Goal: Task Accomplishment & Management: Use online tool/utility

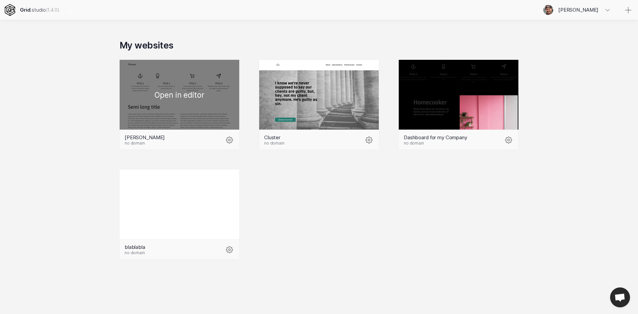
click at [184, 94] on div at bounding box center [180, 95] width 120 height 70
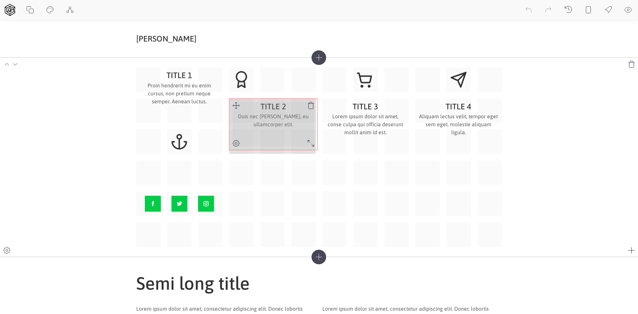
click at [309, 145] on div "TITLE 1 Proin hendrerit mi eu enim cursus, non pretium neque semper. Aenean luc…" at bounding box center [318, 156] width 365 height 179
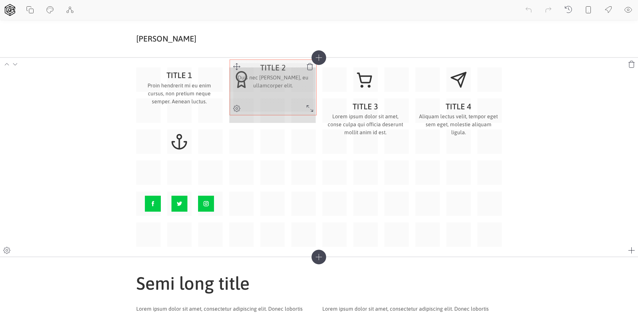
click at [242, 67] on div at bounding box center [236, 66] width 13 height 13
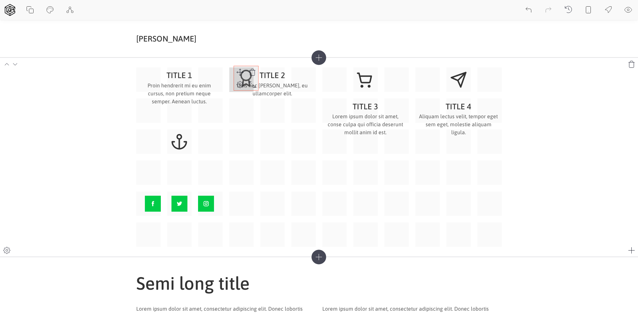
click at [243, 70] on div "TITLE 1 Proin hendrerit mi eu enim cursus, non pretium neque semper. Aenean luc…" at bounding box center [318, 156] width 365 height 179
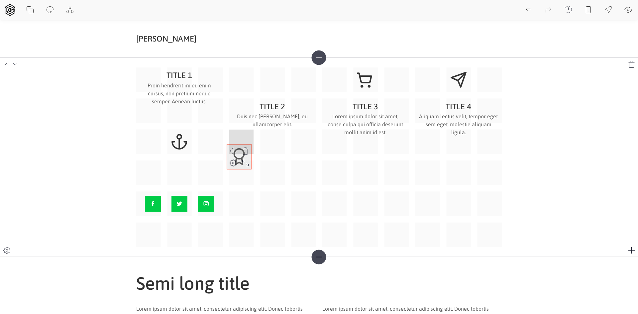
click at [234, 153] on div "TITLE 1 Proin hendrerit mi eu enim cursus, non pretium neque semper. Aenean luc…" at bounding box center [318, 156] width 365 height 179
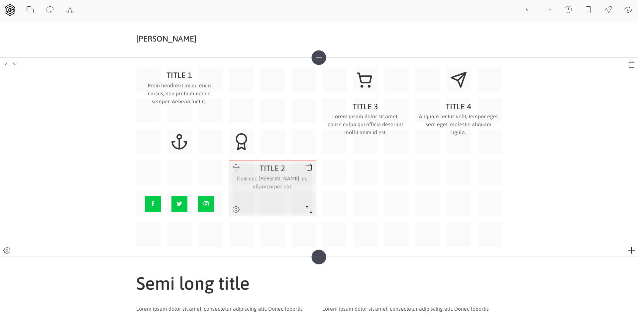
click at [311, 204] on div at bounding box center [308, 209] width 13 height 13
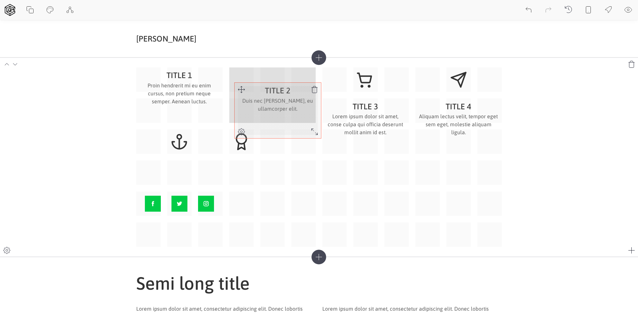
click at [239, 78] on div "TITLE 1 Proin hendrerit mi eu enim cursus, non pretium neque semper. Aenean luc…" at bounding box center [318, 156] width 365 height 179
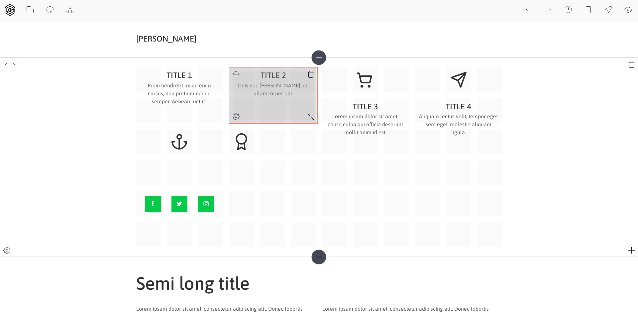
click at [315, 121] on div "TITLE 1 Proin hendrerit mi eu enim cursus, non pretium neque semper. Aenean luc…" at bounding box center [318, 156] width 365 height 179
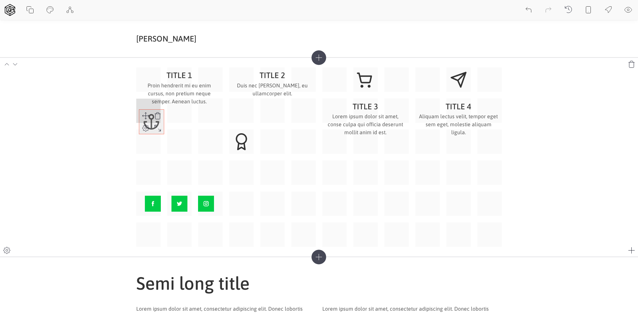
click at [143, 113] on div "TITLE 1 Proin hendrerit mi eu enim cursus, non pretium neque semper. Aenean luc…" at bounding box center [318, 156] width 365 height 179
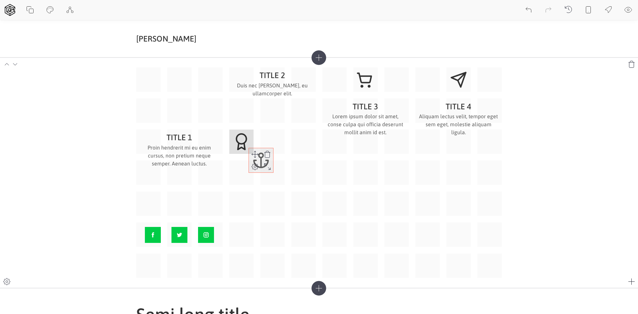
click at [269, 168] on div "TITLE 1 Proin hendrerit mi eu enim cursus, non pretium neque semper. Aenean luc…" at bounding box center [318, 172] width 365 height 210
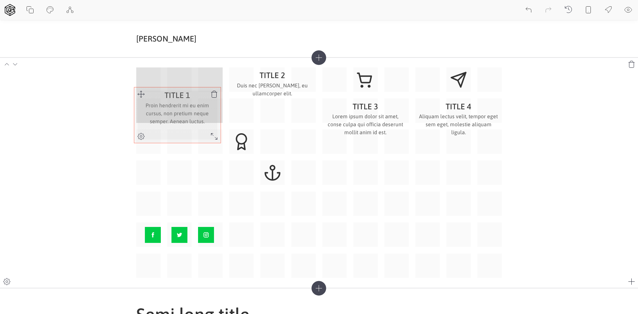
click at [142, 77] on div "TITLE 1 Proin hendrerit mi eu enim cursus, non pretium neque semper. Aenean luc…" at bounding box center [318, 172] width 365 height 210
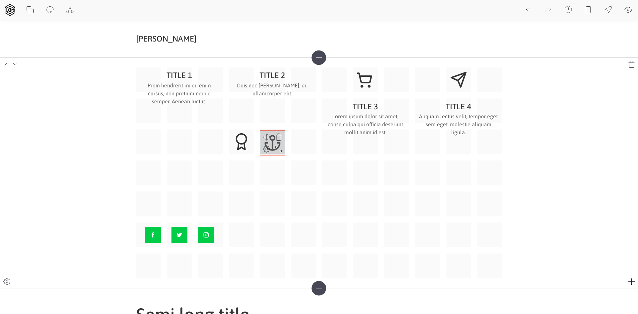
click at [266, 137] on div "TITLE 1 Proin hendrerit mi eu enim cursus, non pretium neque semper. Aenean luc…" at bounding box center [318, 172] width 365 height 210
click at [144, 134] on div "TITLE 1 Proin hendrerit mi eu enim cursus, non pretium neque semper. Aenean luc…" at bounding box center [318, 172] width 365 height 210
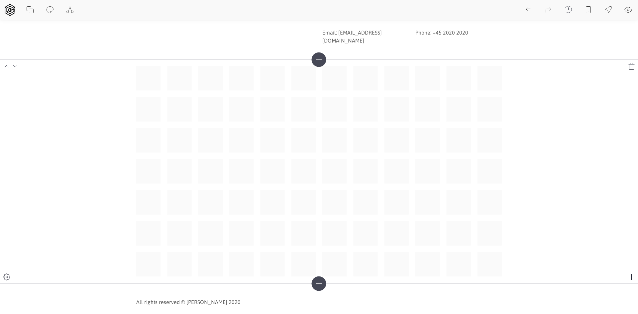
scroll to position [716, 0]
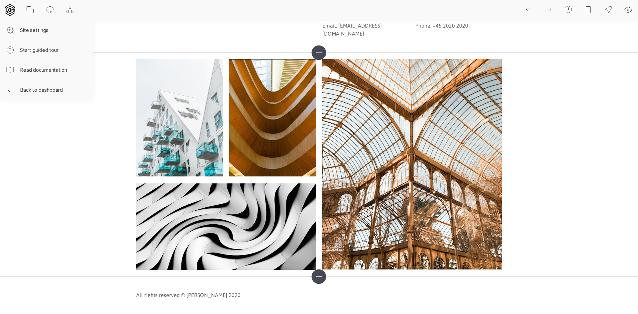
click at [14, 10] on icon at bounding box center [10, 10] width 10 height 12
click at [47, 95] on button "Back to dashboard" at bounding box center [46, 90] width 93 height 20
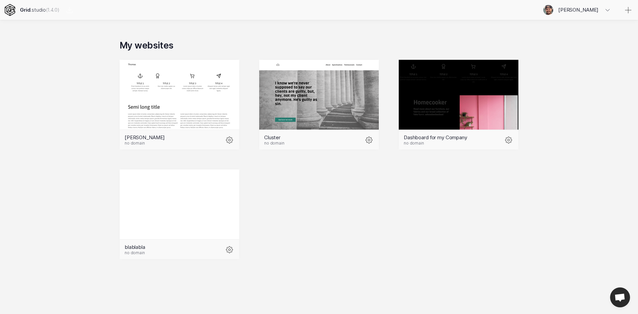
scroll to position [0, 0]
click at [627, 11] on icon at bounding box center [628, 10] width 8 height 8
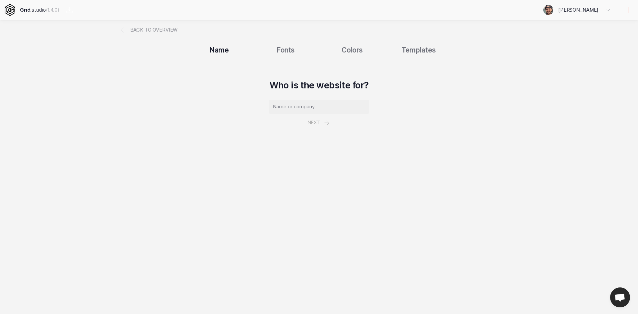
click at [317, 109] on input "text" at bounding box center [319, 107] width 100 height 14
type input "adsadsad"
click at [315, 126] on button "Next" at bounding box center [319, 123] width 39 height 18
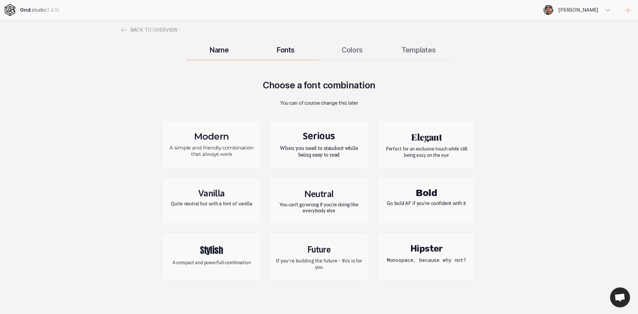
click at [329, 197] on h2 "Neutral" at bounding box center [318, 193] width 87 height 11
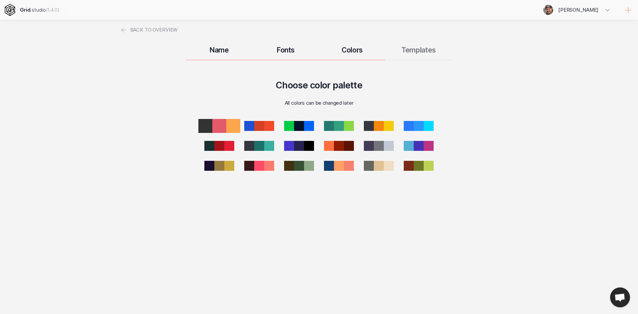
click at [218, 130] on div at bounding box center [219, 126] width 14 height 14
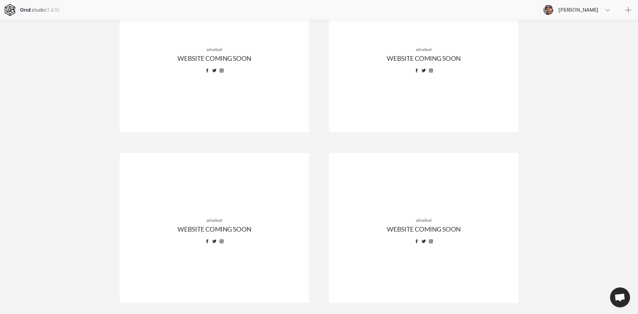
drag, startPoint x: 574, startPoint y: 65, endPoint x: 584, endPoint y: 213, distance: 147.5
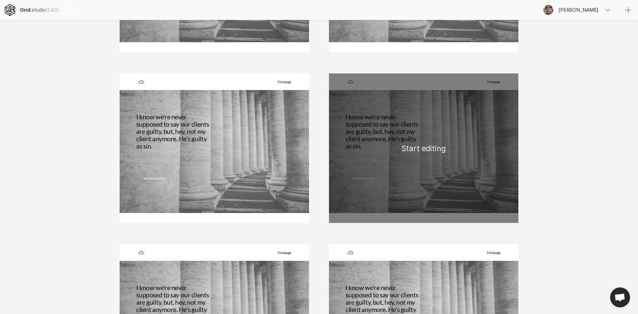
click at [411, 144] on div "Frontpage See how we work I know we're never supposed to say our clients are gu…" at bounding box center [423, 148] width 189 height 150
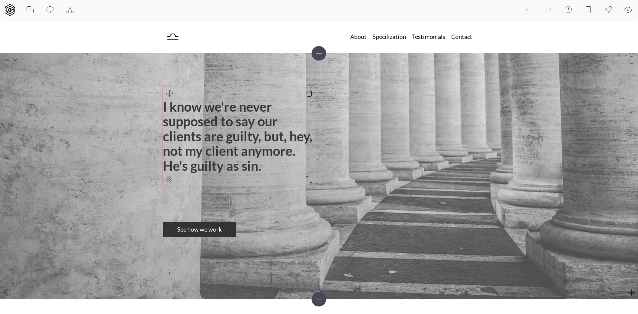
click at [241, 164] on h1 "I know we're never supposed to say our clients are guilty, but, hey, not my cli…" at bounding box center [239, 136] width 153 height 74
click at [291, 159] on h1 "I know we're never supposed to say our clients are guilty, but, hey, not my cli…" at bounding box center [239, 136] width 153 height 74
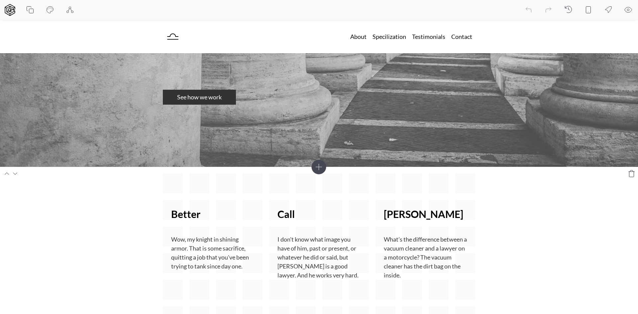
scroll to position [133, 0]
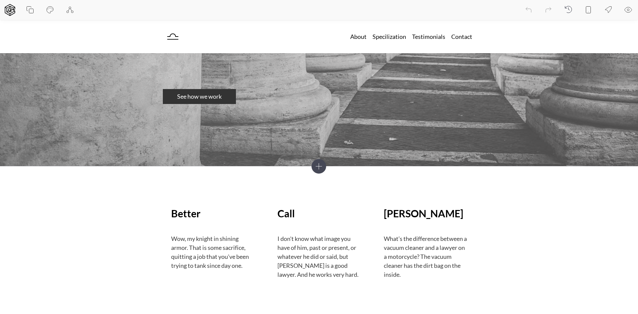
click at [316, 167] on icon at bounding box center [319, 166] width 15 height 15
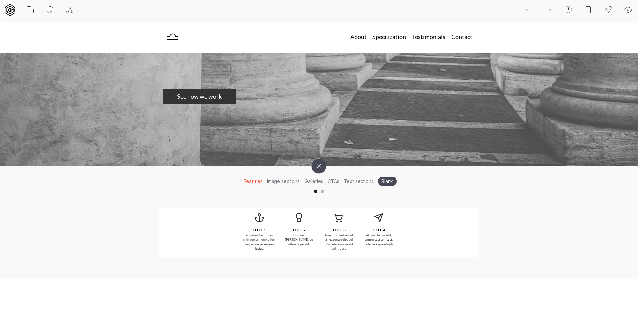
click at [273, 181] on li "Image sections" at bounding box center [283, 181] width 37 height 10
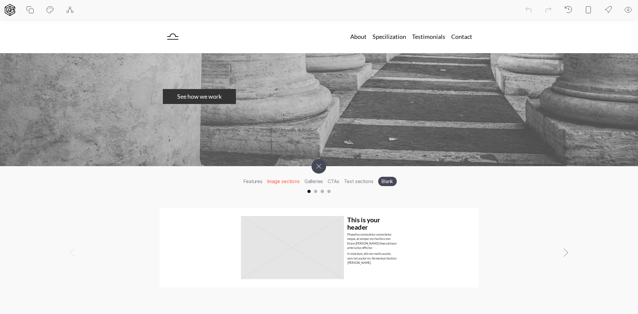
click at [319, 181] on li "Galleries" at bounding box center [314, 181] width 24 height 10
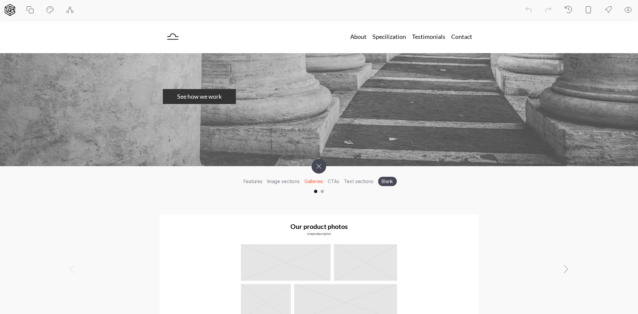
click at [356, 183] on li "Text sections" at bounding box center [359, 181] width 34 height 10
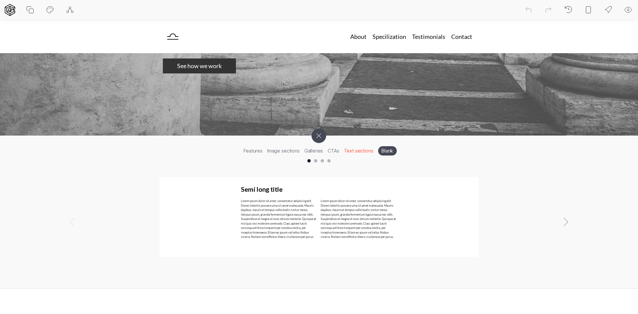
scroll to position [166, 0]
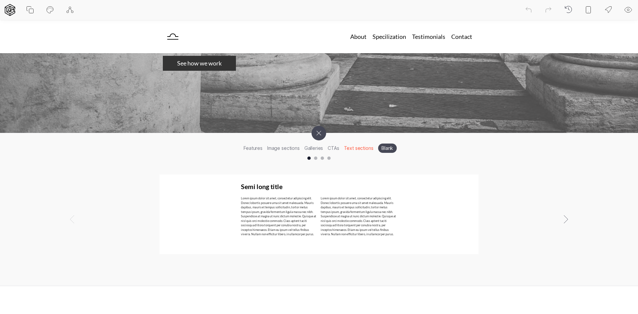
click at [387, 145] on li "Blank" at bounding box center [387, 148] width 19 height 9
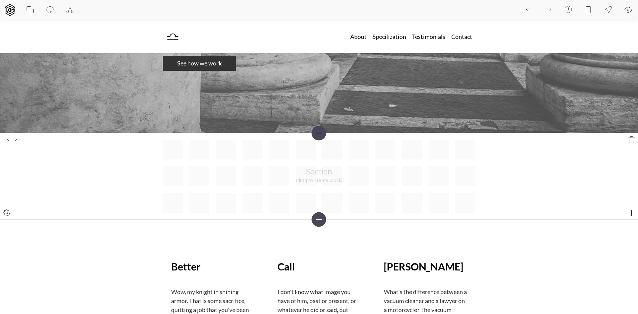
click at [9, 213] on icon at bounding box center [7, 213] width 8 height 8
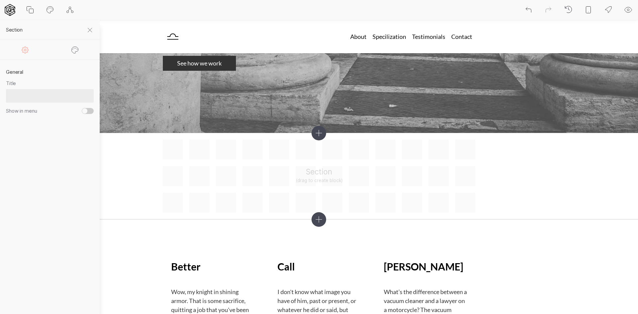
click at [74, 45] on div at bounding box center [75, 50] width 50 height 20
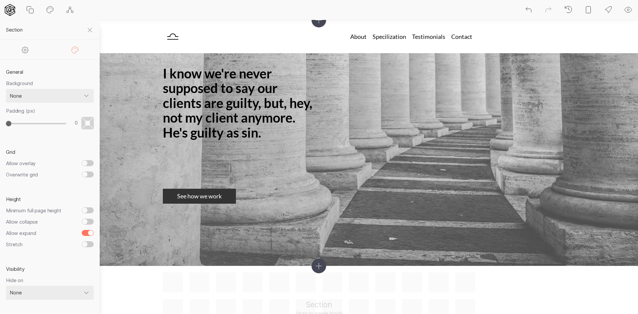
click at [91, 29] on icon at bounding box center [90, 30] width 8 height 8
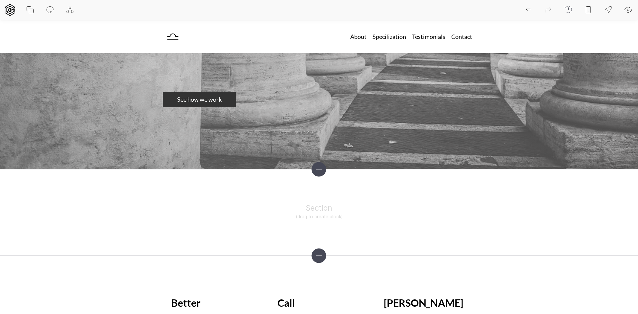
scroll to position [133, 0]
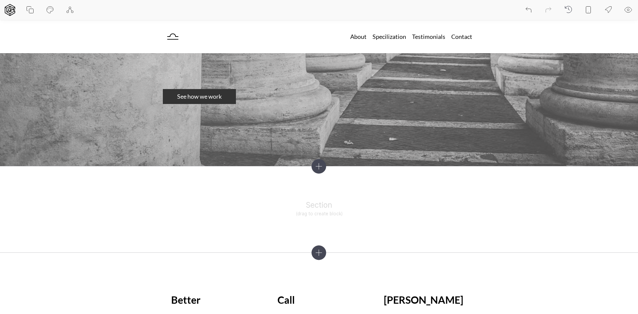
click at [50, 11] on icon at bounding box center [50, 10] width 8 height 8
select select "Lato"
select select "400"
select select "Lato"
select select "700"
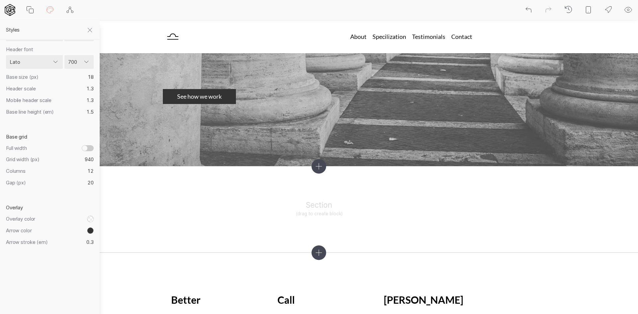
scroll to position [213, 0]
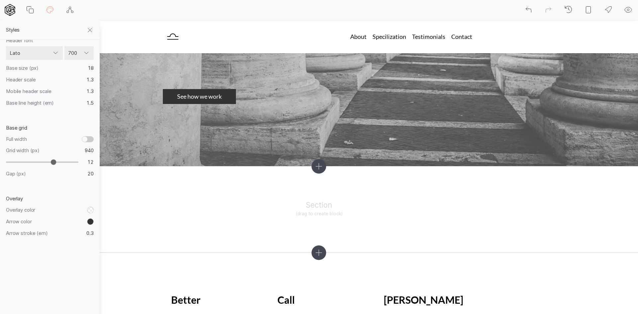
type input "13"
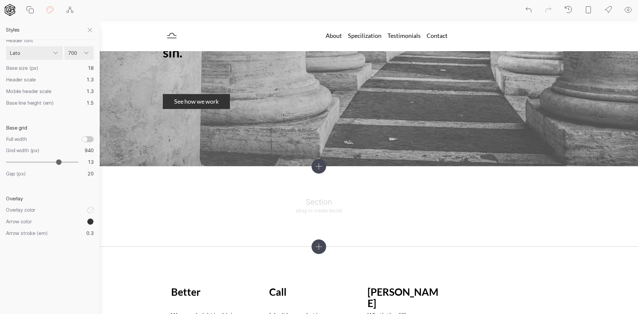
type input "14"
type input "15"
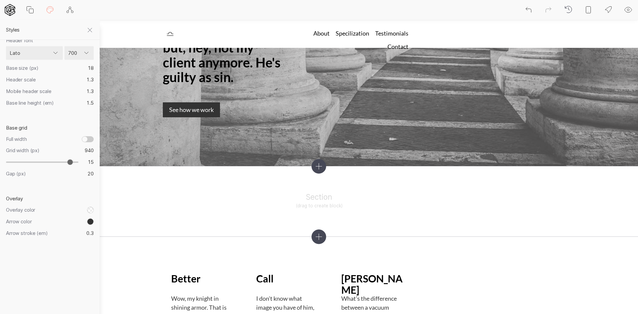
drag, startPoint x: 53, startPoint y: 161, endPoint x: 68, endPoint y: 163, distance: 15.7
type input "15"
click at [68, 163] on input "range" at bounding box center [42, 162] width 72 height 6
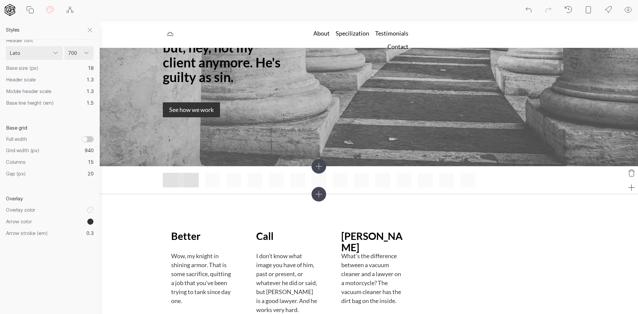
drag, startPoint x: 171, startPoint y: 180, endPoint x: 192, endPoint y: 193, distance: 24.3
click at [192, 193] on section at bounding box center [319, 180] width 638 height 28
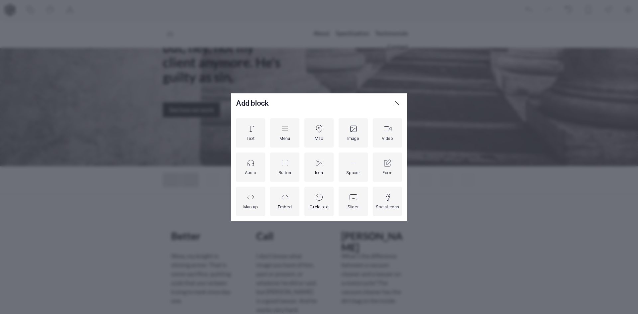
click at [392, 105] on button at bounding box center [397, 103] width 20 height 20
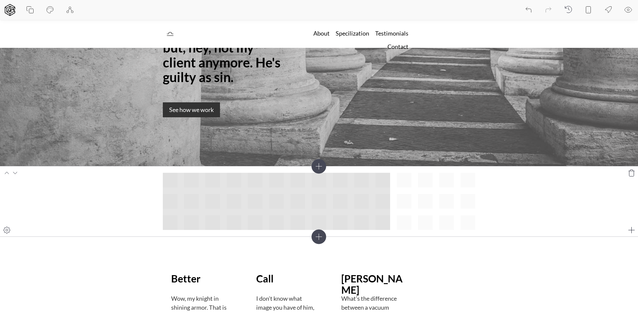
drag, startPoint x: 172, startPoint y: 181, endPoint x: 393, endPoint y: 221, distance: 224.8
click at [393, 221] on div at bounding box center [319, 201] width 312 height 57
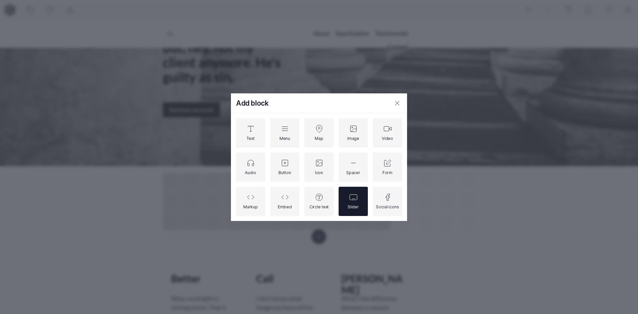
click at [354, 204] on div "Slider" at bounding box center [353, 201] width 11 height 16
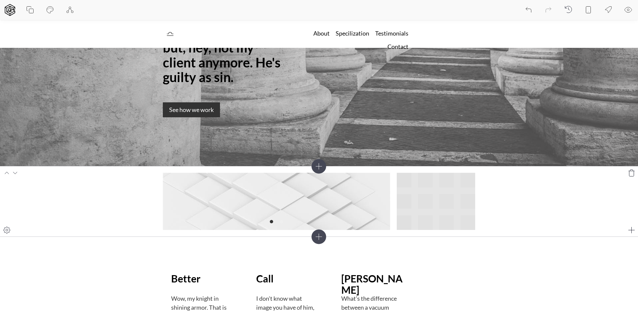
drag, startPoint x: 402, startPoint y: 180, endPoint x: 469, endPoint y: 222, distance: 78.2
click at [469, 222] on div at bounding box center [319, 201] width 312 height 57
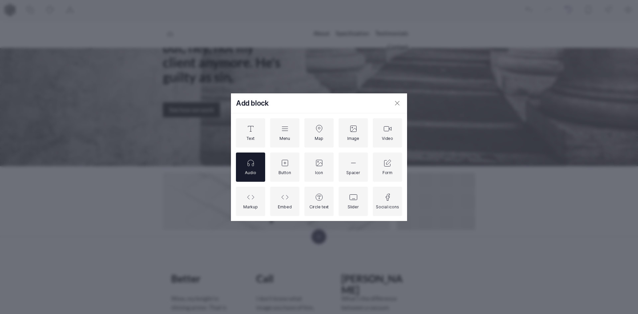
click at [255, 168] on div "Audio" at bounding box center [250, 167] width 11 height 16
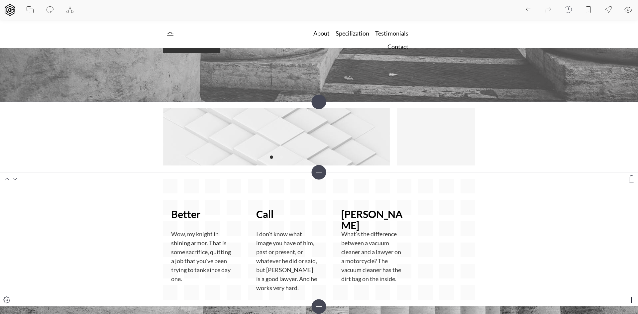
scroll to position [146, 0]
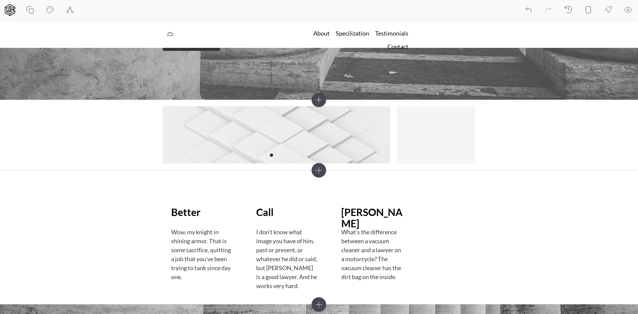
click at [318, 171] on icon at bounding box center [319, 170] width 15 height 15
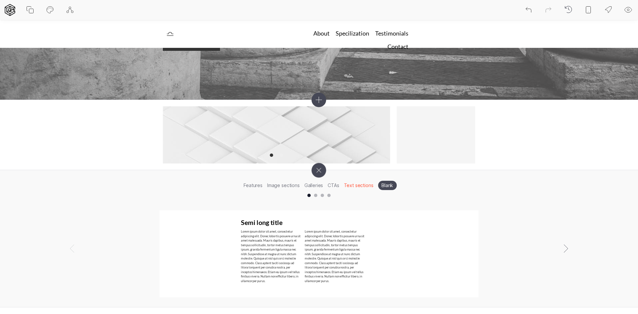
click at [387, 185] on li "Blank" at bounding box center [387, 185] width 19 height 9
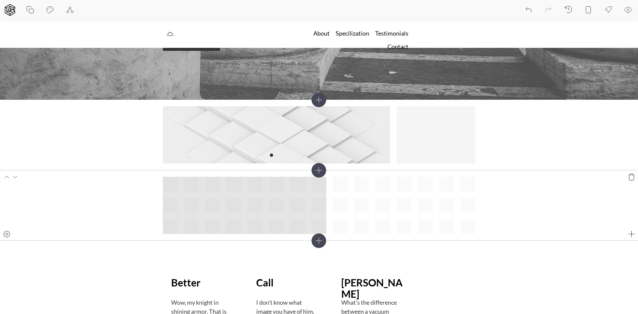
drag, startPoint x: 205, startPoint y: 188, endPoint x: 318, endPoint y: 221, distance: 117.4
click at [318, 221] on div at bounding box center [319, 205] width 312 height 57
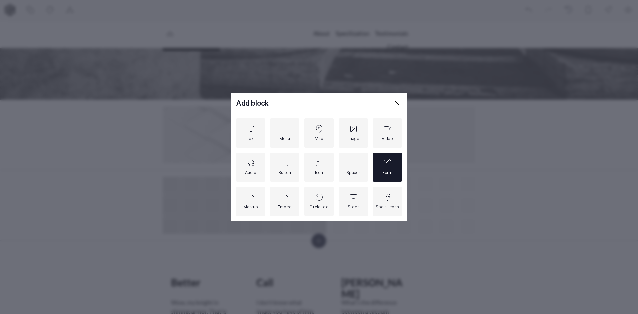
click at [390, 169] on div "Form" at bounding box center [387, 167] width 10 height 16
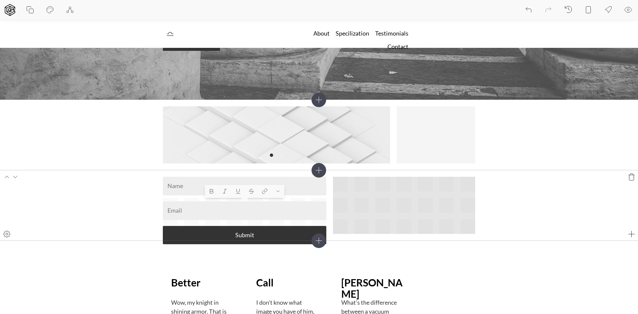
drag, startPoint x: 338, startPoint y: 184, endPoint x: 473, endPoint y: 231, distance: 142.6
click at [473, 231] on div "Submit" at bounding box center [319, 205] width 312 height 57
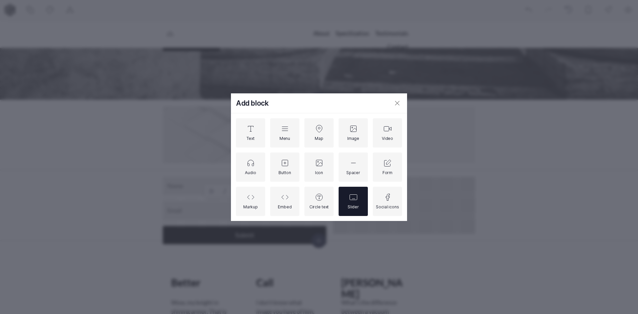
click at [356, 201] on icon at bounding box center [353, 197] width 8 height 8
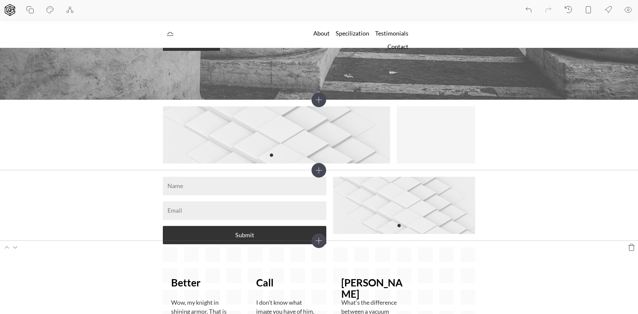
click at [516, 249] on section "Better Wow, my knight in shining armor. That is some sacrifice, quitting a job …" at bounding box center [319, 308] width 638 height 134
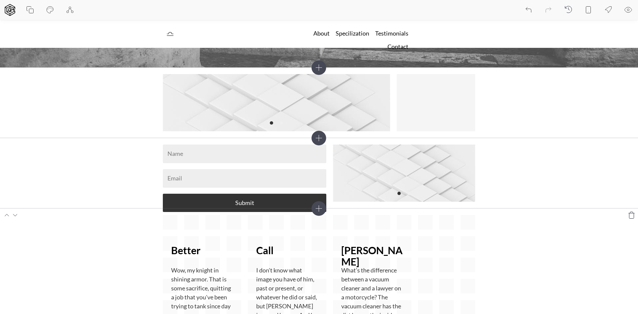
scroll to position [179, 0]
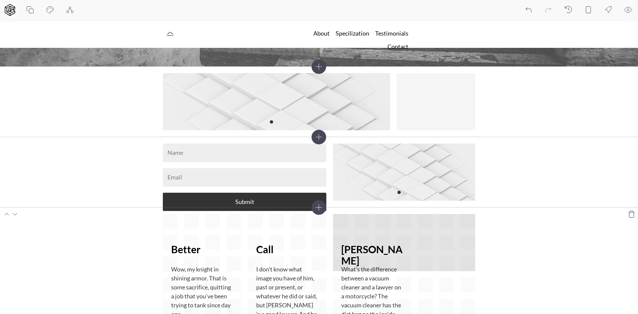
drag, startPoint x: 352, startPoint y: 223, endPoint x: 467, endPoint y: 262, distance: 122.1
click at [467, 262] on div "Better Wow, my knight in shining armor. That is some sacrifice, quitting a job …" at bounding box center [319, 274] width 312 height 121
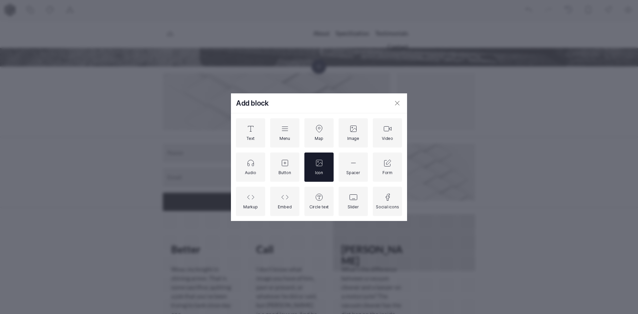
click at [328, 162] on div "Icon" at bounding box center [318, 167] width 29 height 29
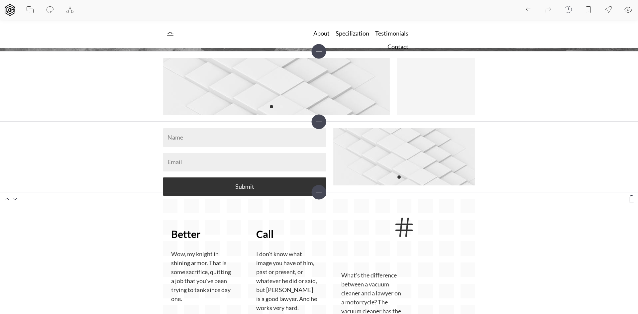
scroll to position [279, 0]
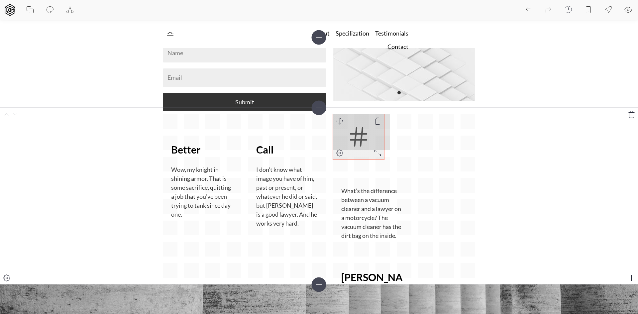
click at [379, 156] on icon at bounding box center [378, 153] width 8 height 8
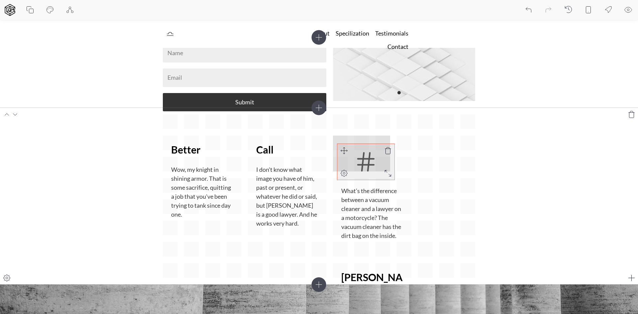
click at [348, 157] on div "Better Wow, my knight in shining armor. That is some sacrifice, quitting a job …" at bounding box center [319, 195] width 312 height 163
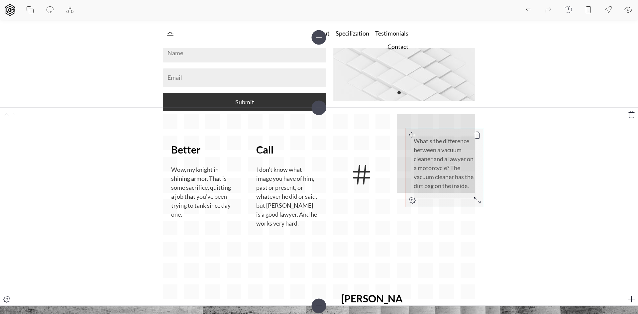
click at [403, 120] on div "Better Wow, my knight in shining armor. That is some sacrifice, quitting a job …" at bounding box center [319, 206] width 312 height 185
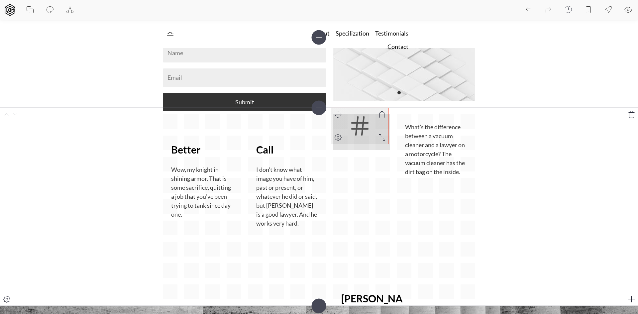
click at [339, 115] on div "Better Wow, my knight in shining armor. That is some sacrifice, quitting a job …" at bounding box center [319, 206] width 312 height 185
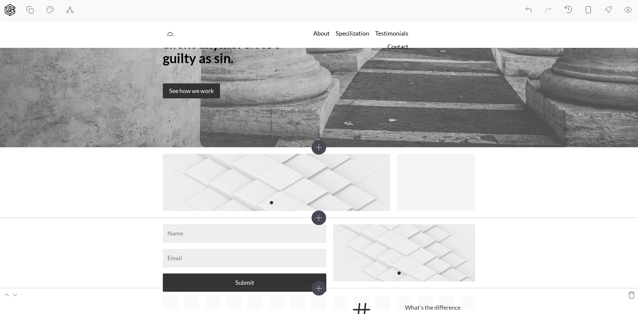
scroll to position [233, 0]
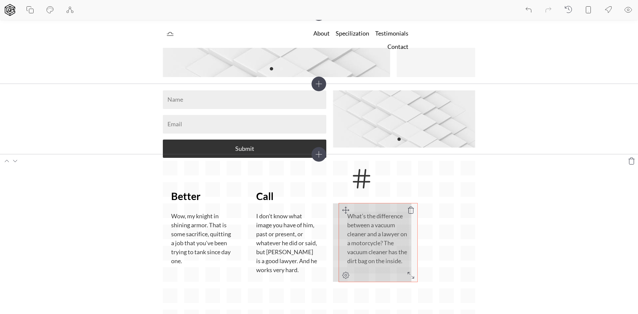
click at [344, 213] on div "Better Wow, my knight in shining armor. That is some sacrifice, quitting a job …" at bounding box center [319, 253] width 312 height 185
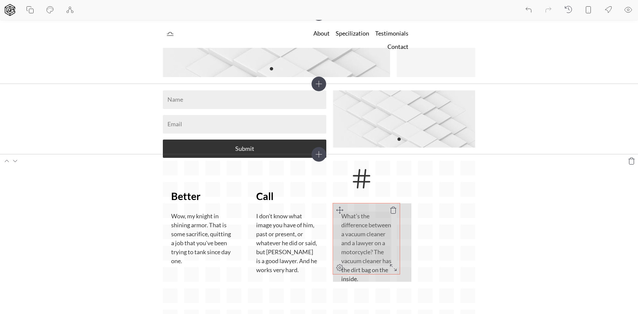
click at [397, 270] on div "Better Wow, my knight in shining armor. That is some sacrifice, quitting a job …" at bounding box center [319, 253] width 312 height 185
